Goal: Transaction & Acquisition: Purchase product/service

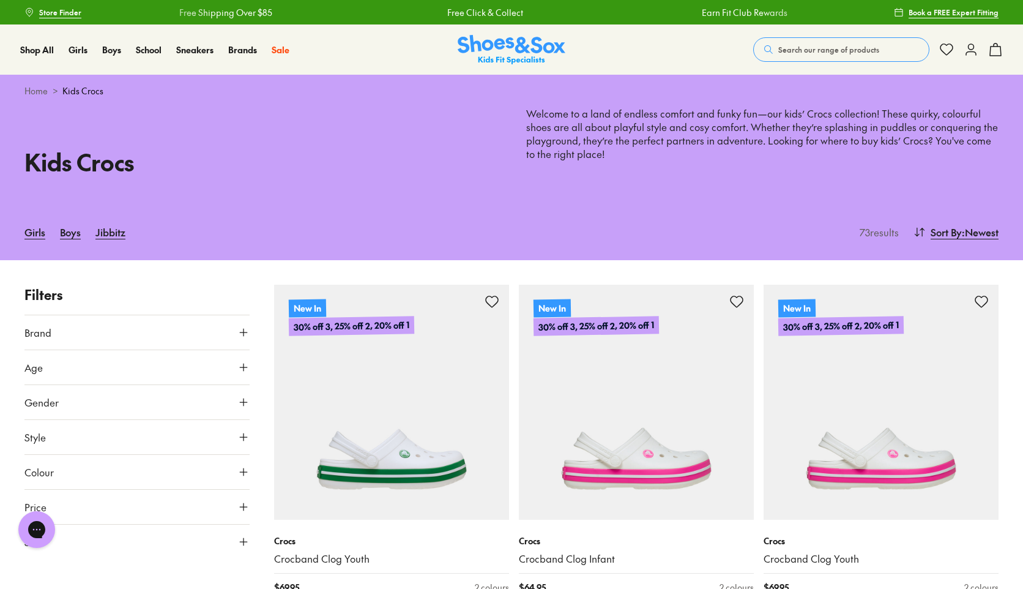
click at [765, 45] on icon at bounding box center [769, 50] width 10 height 10
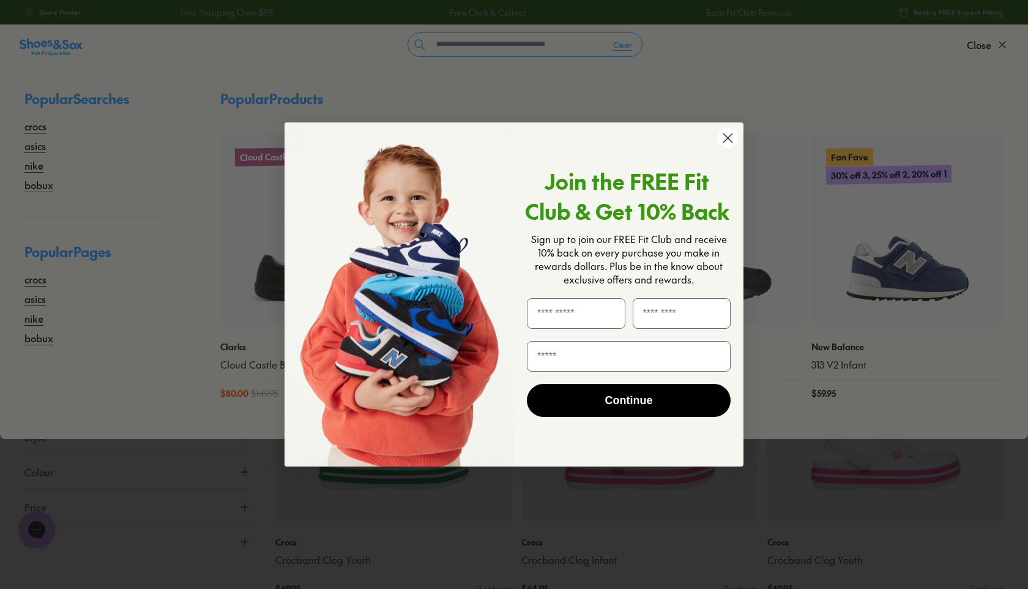
click at [733, 144] on circle "Close dialog" at bounding box center [728, 138] width 20 height 20
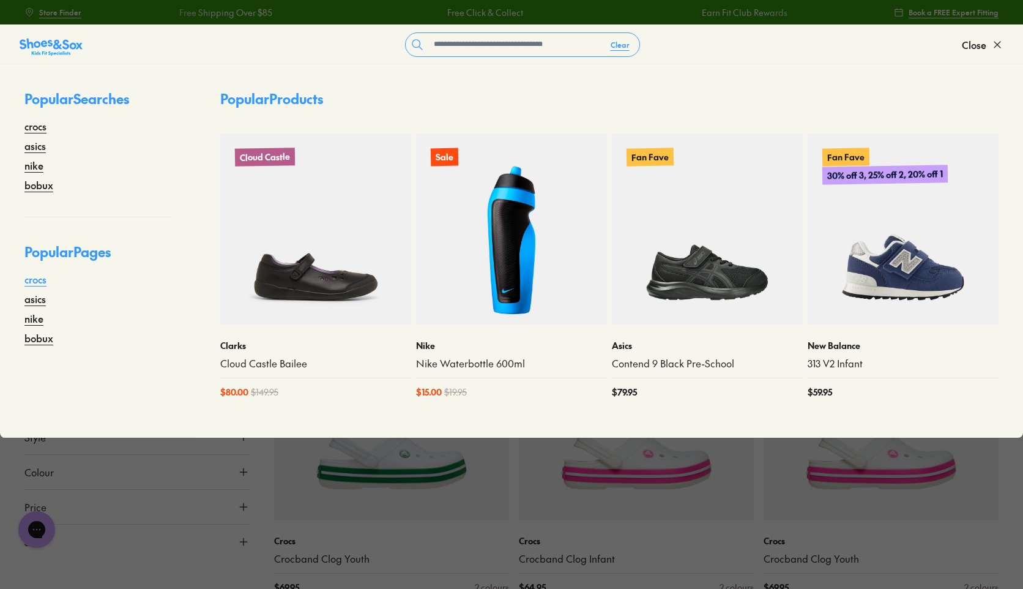
click at [42, 280] on link "crocs" at bounding box center [35, 279] width 22 height 15
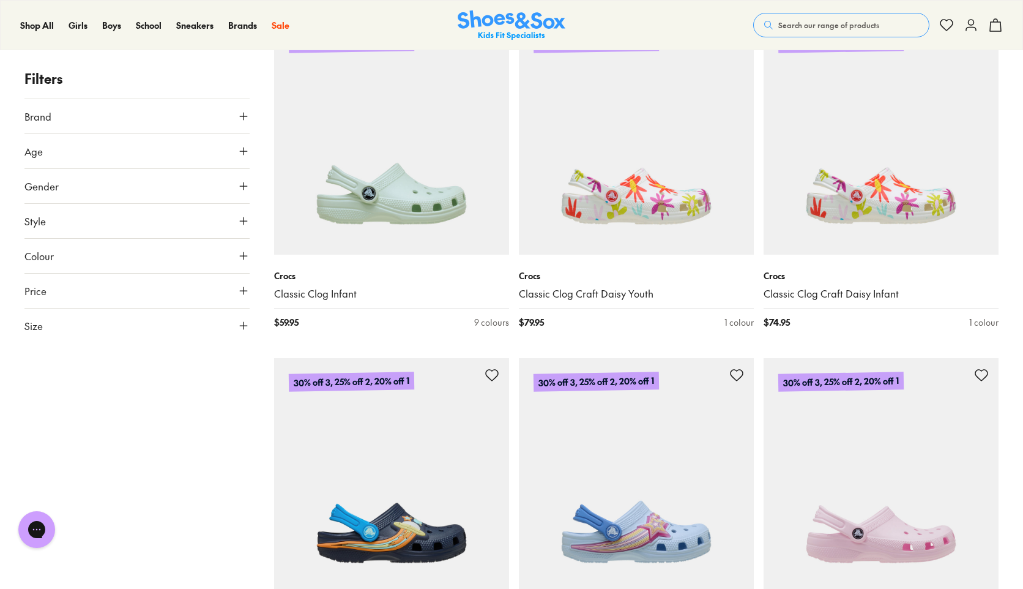
scroll to position [1176, 0]
